Goal: Navigation & Orientation: Find specific page/section

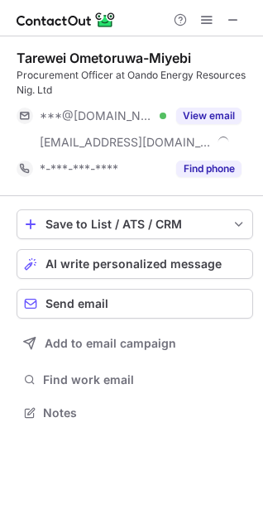
scroll to position [401, 263]
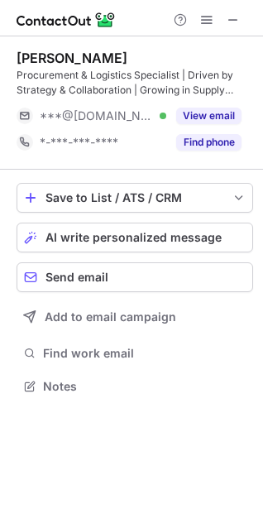
scroll to position [375, 263]
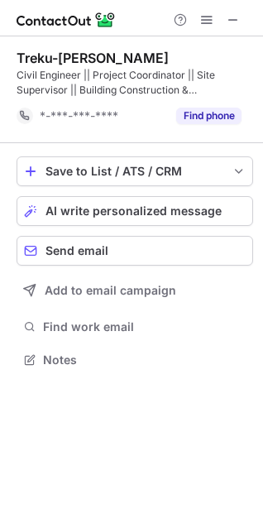
scroll to position [348, 263]
